Goal: Task Accomplishment & Management: Manage account settings

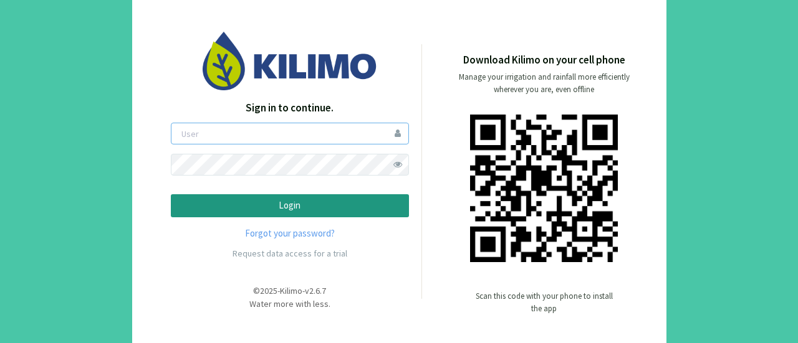
click at [325, 128] on input "email" at bounding box center [290, 134] width 238 height 22
type input "[EMAIL_ADDRESS][DOMAIN_NAME]"
click at [171, 194] on button "Login" at bounding box center [290, 205] width 238 height 23
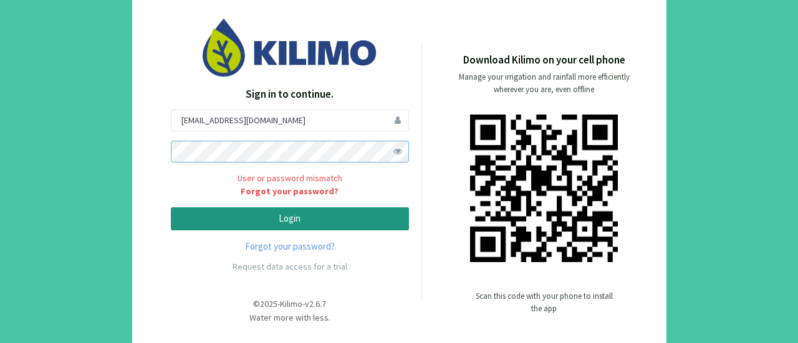
click at [171, 208] on button "Login" at bounding box center [290, 219] width 238 height 23
click at [314, 194] on link "Forgot your password?" at bounding box center [290, 191] width 238 height 13
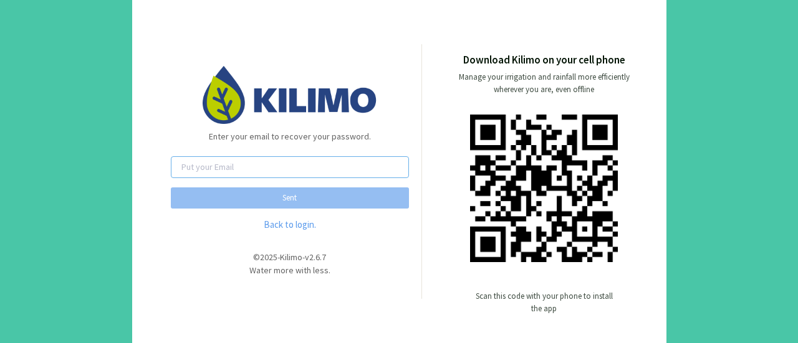
click at [204, 161] on input "email" at bounding box center [290, 167] width 238 height 22
type input "[EMAIL_ADDRESS][DOMAIN_NAME]"
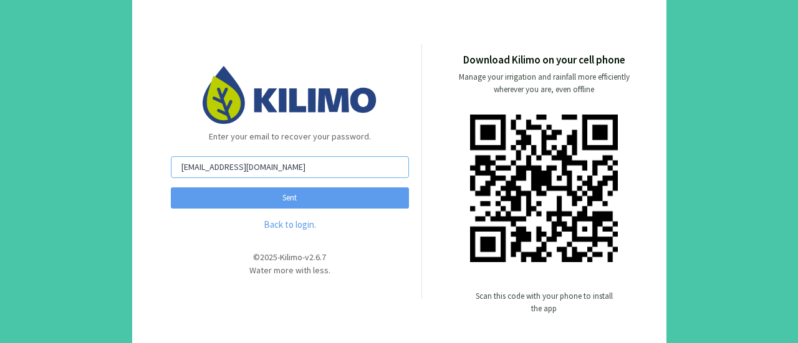
click at [281, 171] on input "[EMAIL_ADDRESS][DOMAIN_NAME]" at bounding box center [290, 167] width 238 height 22
drag, startPoint x: 281, startPoint y: 171, endPoint x: 134, endPoint y: 174, distance: 147.1
click at [134, 174] on div "Enter your email to recover your password. [EMAIL_ADDRESS][DOMAIN_NAME] Sent Ba…" at bounding box center [399, 171] width 534 height 371
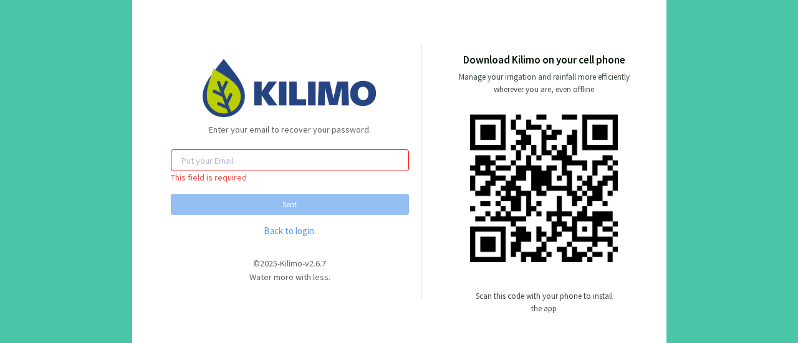
click at [175, 171] on div "This field is required Sent" at bounding box center [290, 182] width 238 height 65
click at [182, 165] on input "email" at bounding box center [290, 161] width 238 height 22
type input "[EMAIL_ADDRESS][DOMAIN_NAME]"
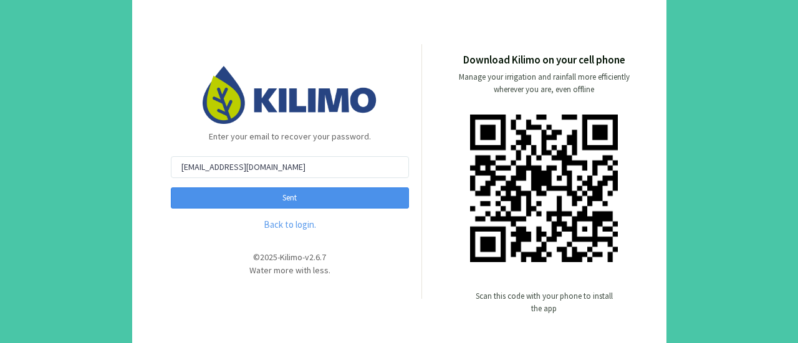
click at [300, 201] on button "Sent" at bounding box center [290, 198] width 238 height 21
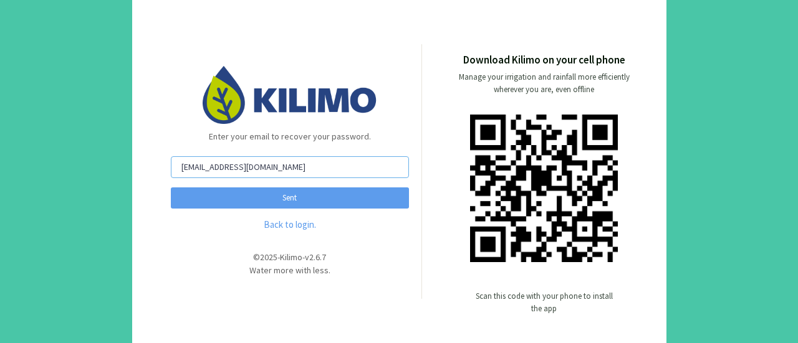
click at [176, 168] on input "[EMAIL_ADDRESS][DOMAIN_NAME]" at bounding box center [290, 167] width 238 height 22
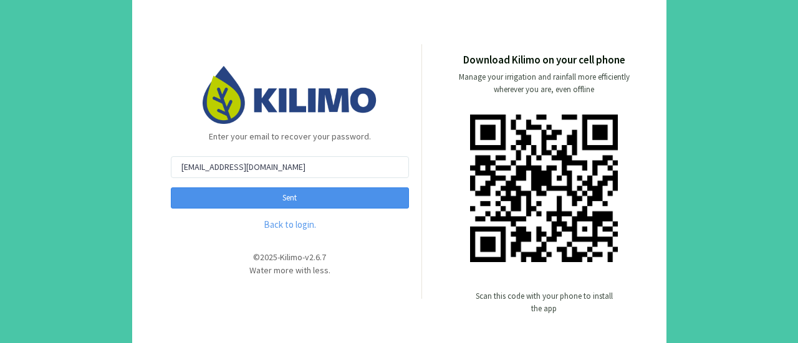
click at [285, 204] on button "Sent" at bounding box center [290, 198] width 238 height 21
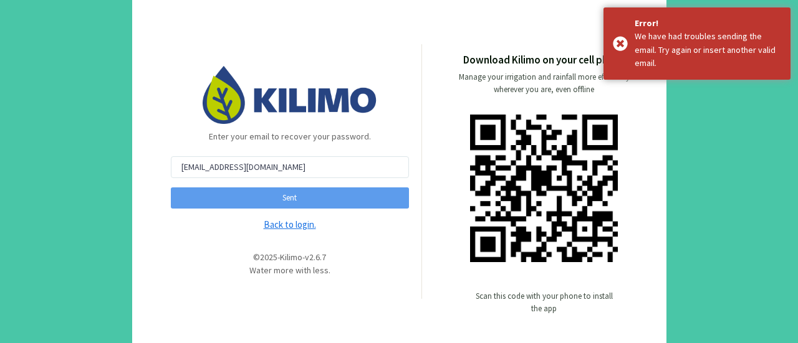
click at [287, 225] on link "Back to login." at bounding box center [290, 225] width 238 height 14
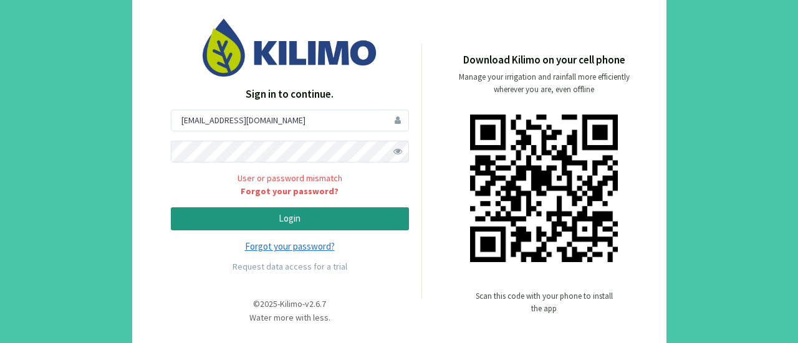
click at [296, 251] on link "Forgot your password?" at bounding box center [290, 247] width 238 height 14
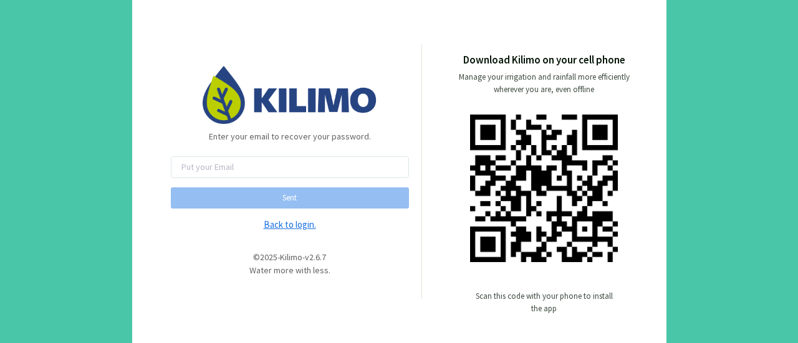
click at [277, 230] on link "Back to login." at bounding box center [290, 225] width 238 height 14
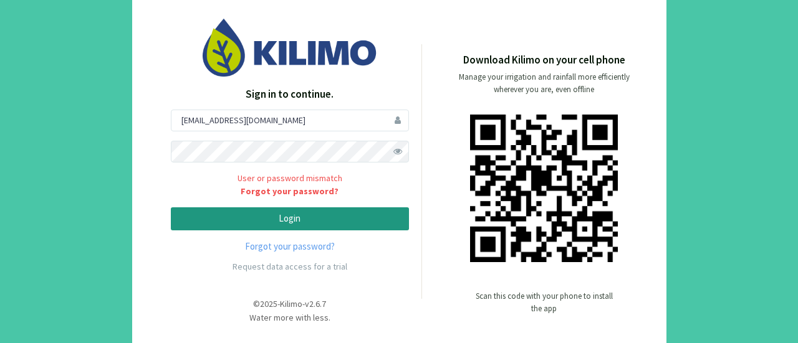
click at [391, 155] on span at bounding box center [398, 152] width 22 height 22
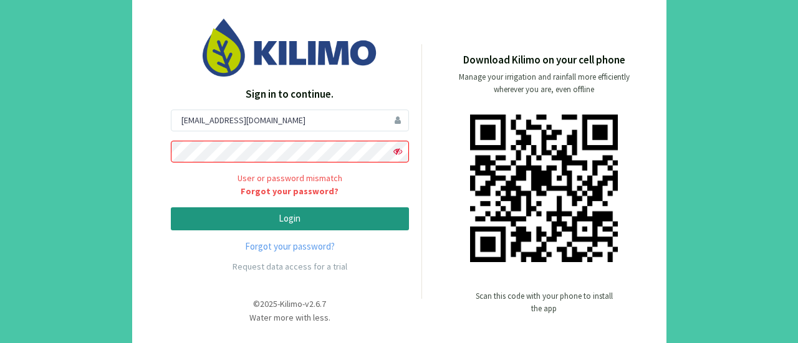
click at [282, 180] on span "User or password mismatch Forgot your password?" at bounding box center [290, 185] width 238 height 27
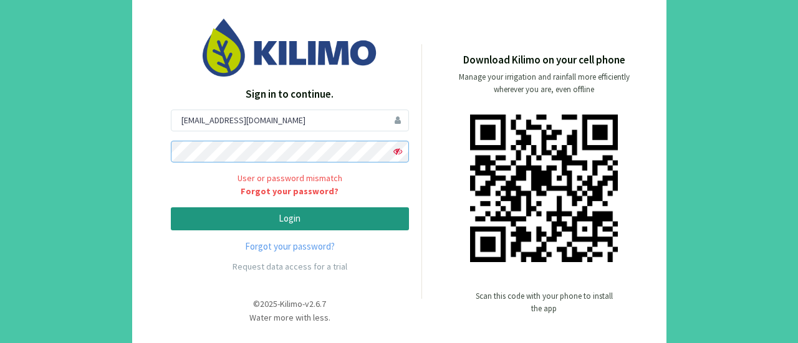
click at [171, 208] on button "Login" at bounding box center [290, 219] width 238 height 23
